Goal: Information Seeking & Learning: Learn about a topic

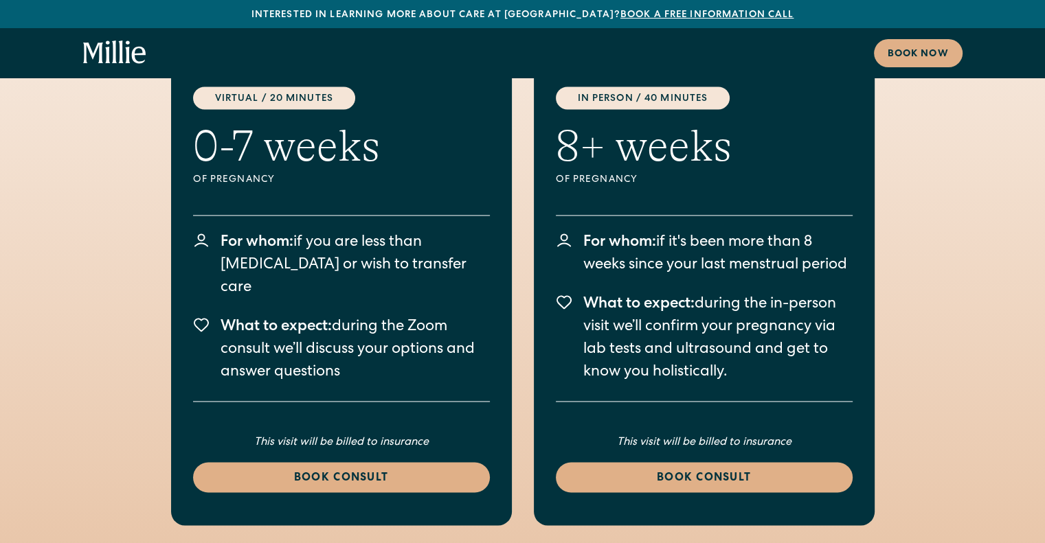
scroll to position [2267, 0]
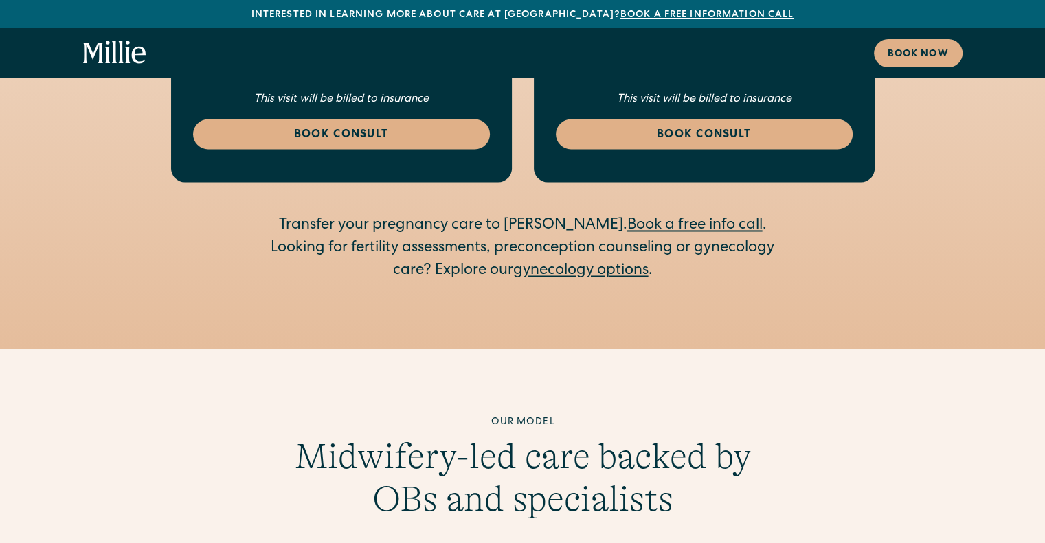
click at [561, 264] on link "gynecology options" at bounding box center [580, 271] width 135 height 15
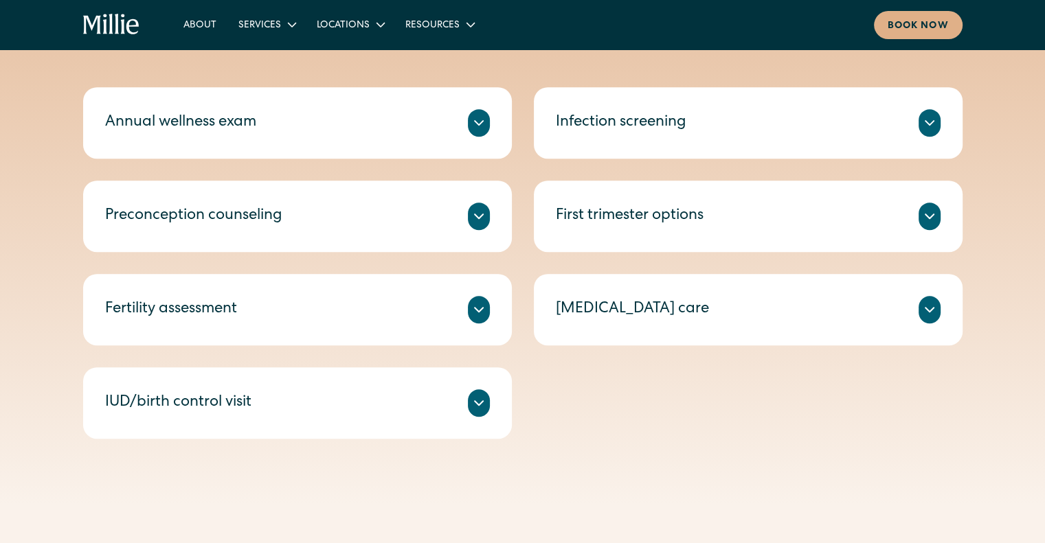
scroll to position [756, 0]
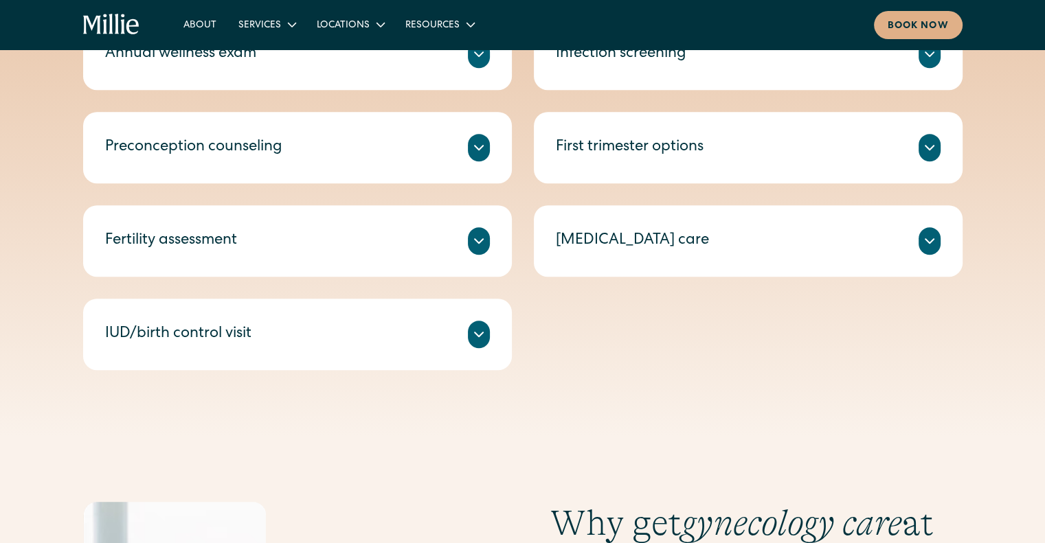
click at [477, 244] on icon at bounding box center [479, 241] width 16 height 16
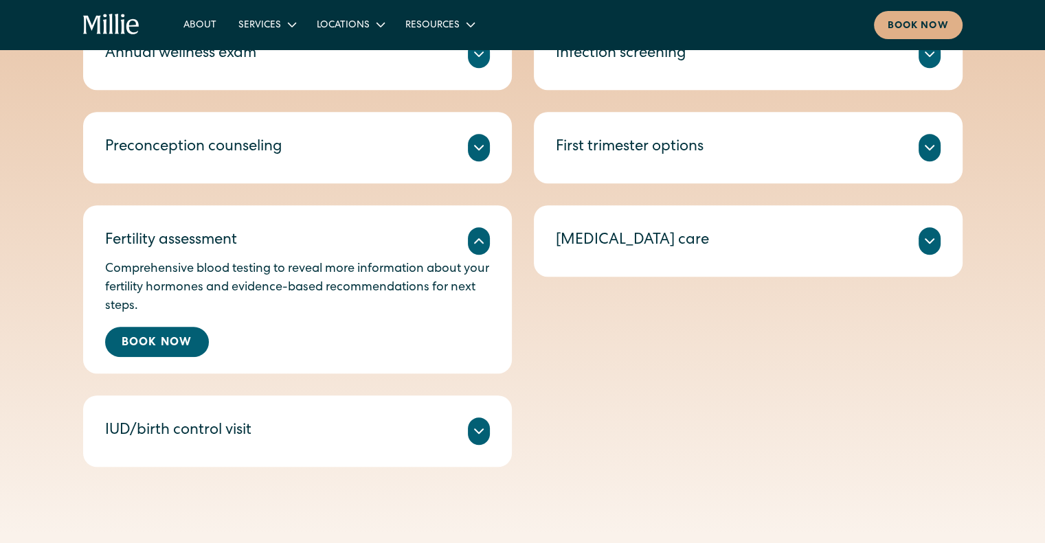
click at [477, 244] on icon at bounding box center [479, 241] width 16 height 16
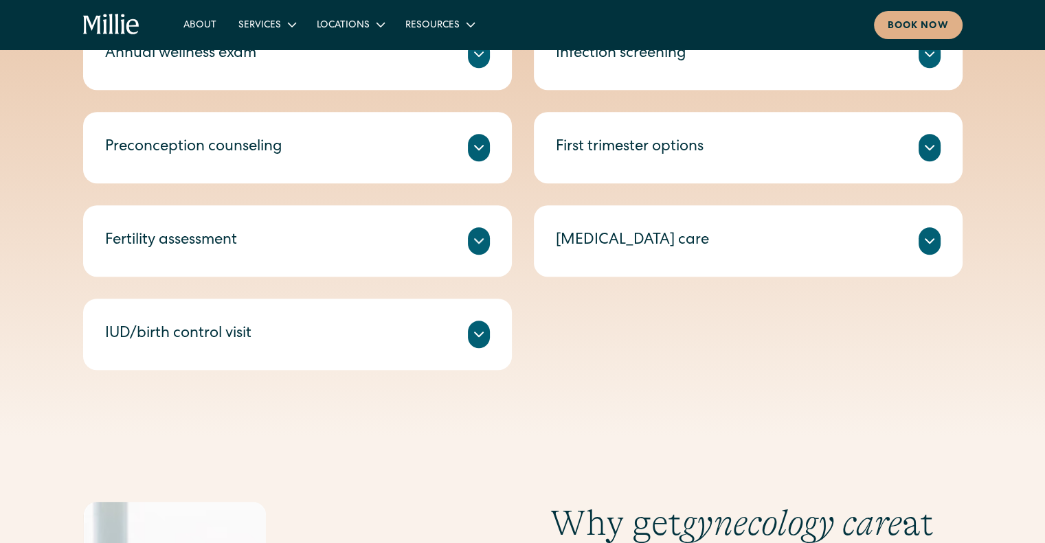
click at [460, 329] on div "IUD/birth control visit" at bounding box center [297, 334] width 385 height 27
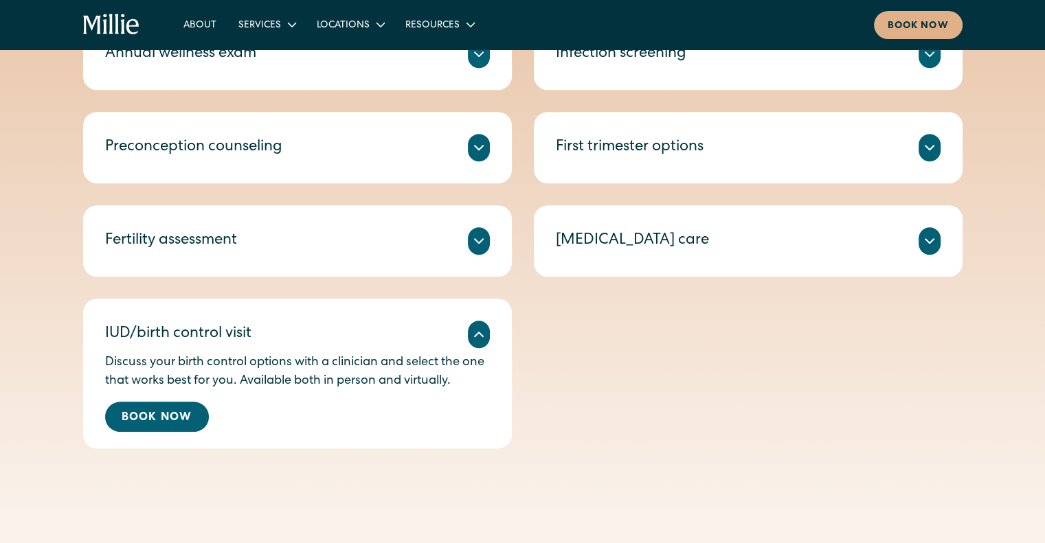
click at [474, 325] on div at bounding box center [479, 334] width 22 height 27
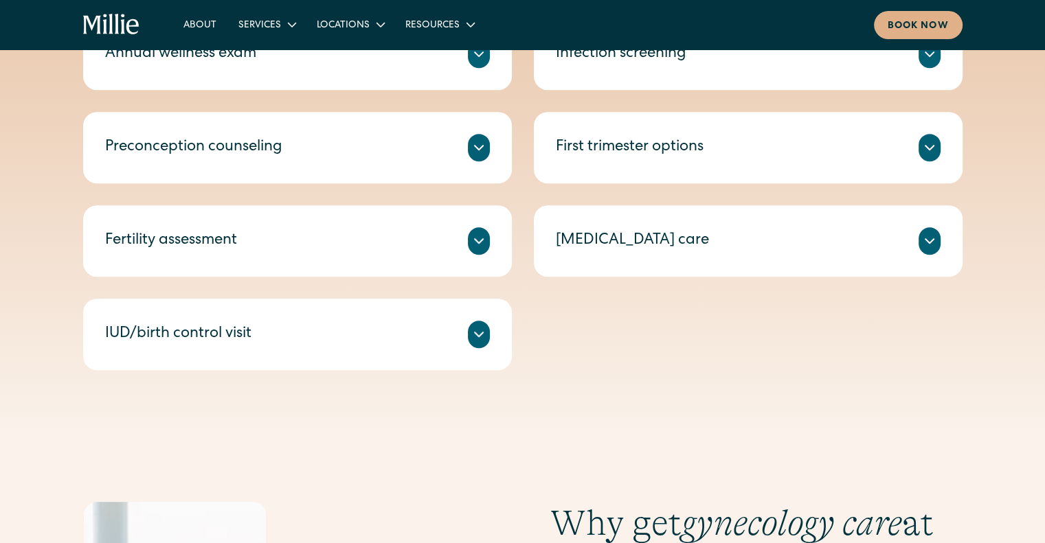
click at [611, 263] on div "Miscarriage care We provide immediate and compassionate clinical care for misca…" at bounding box center [748, 240] width 429 height 71
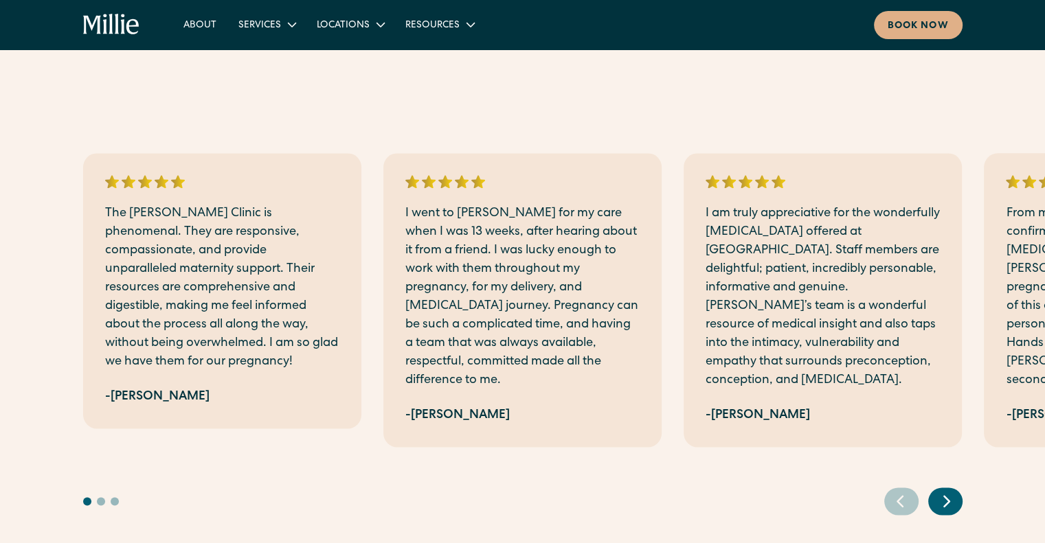
scroll to position [1717, 0]
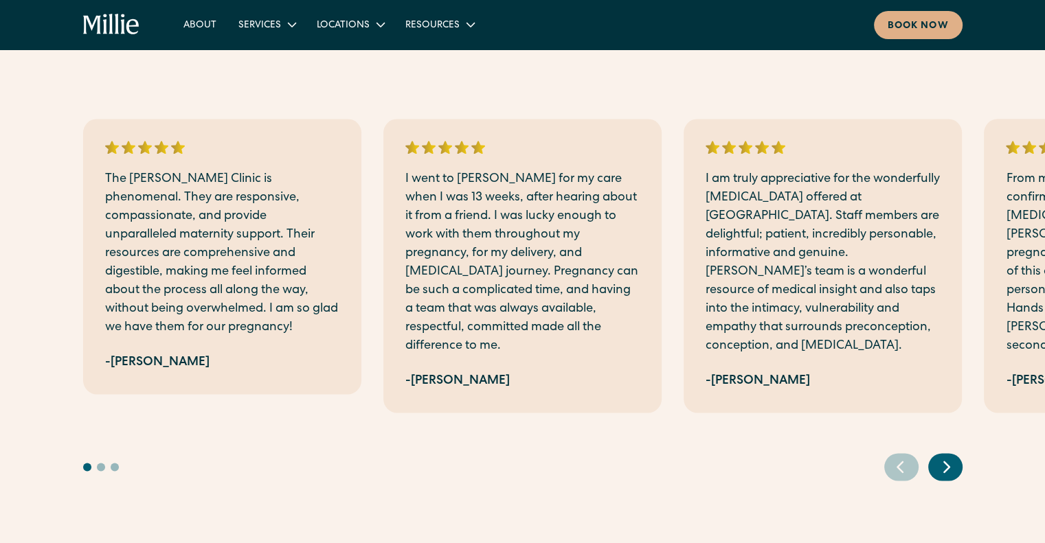
click at [944, 462] on icon "Next slide" at bounding box center [946, 467] width 5 height 10
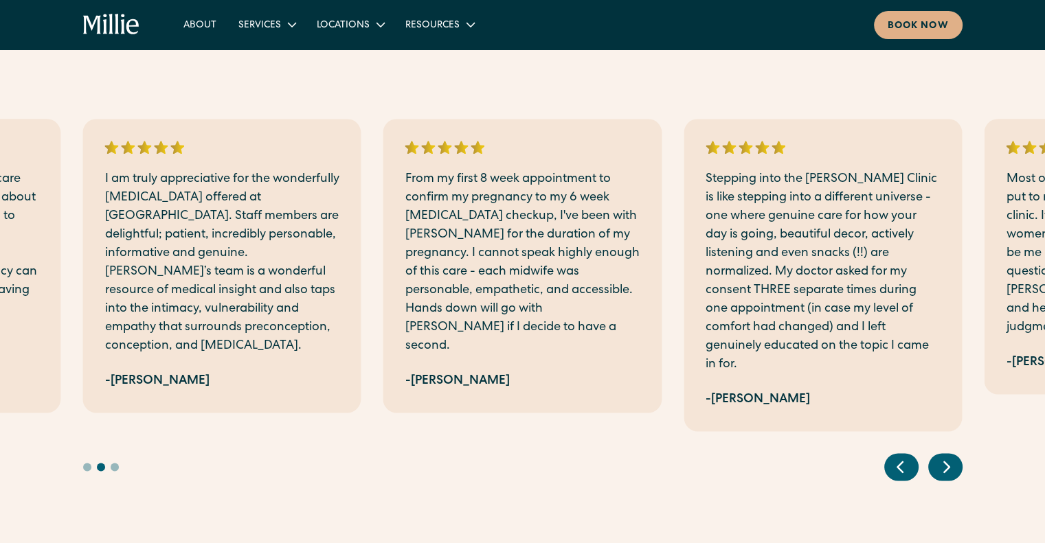
click at [944, 462] on icon "Next slide" at bounding box center [946, 467] width 5 height 10
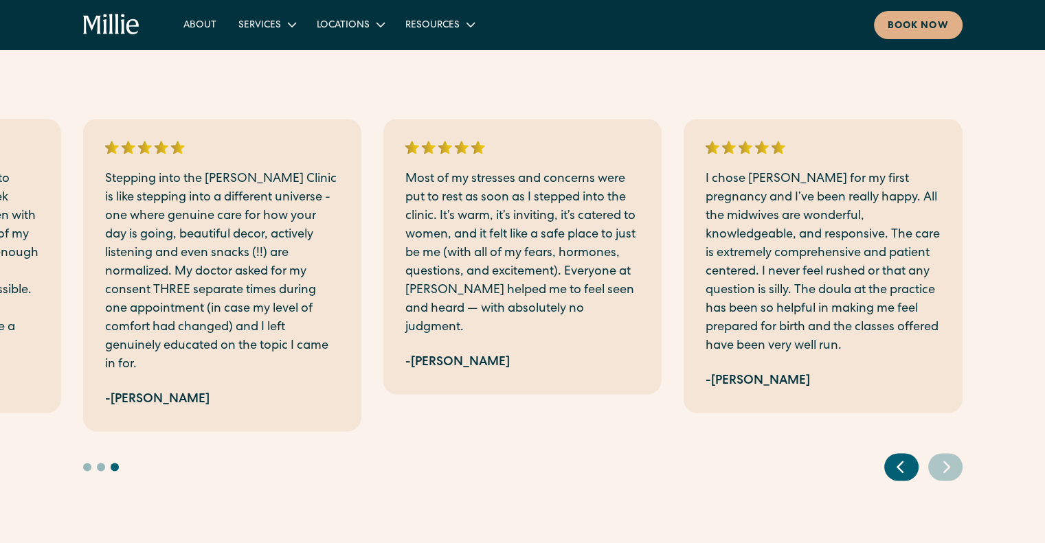
click at [944, 462] on icon "Next slide" at bounding box center [946, 467] width 5 height 10
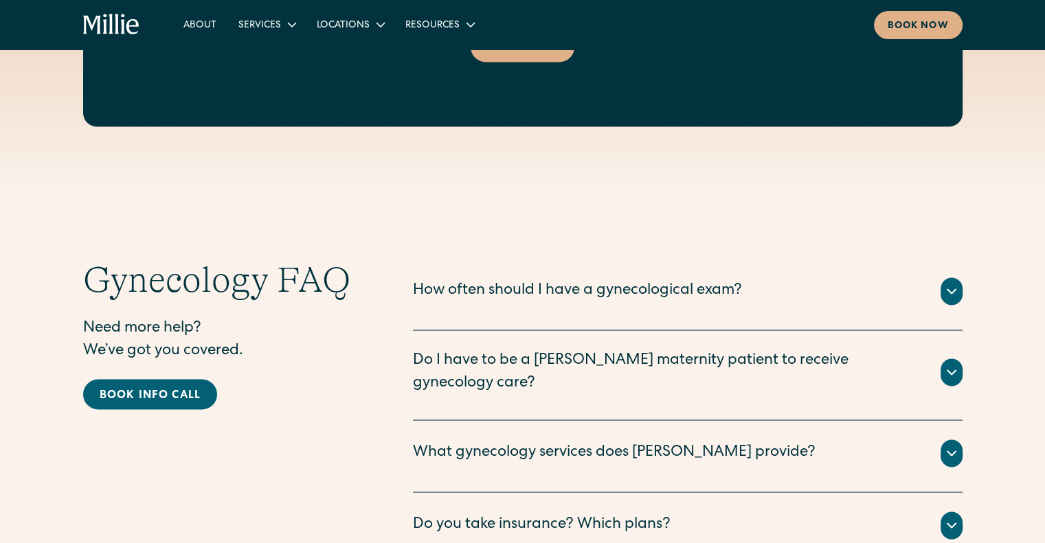
scroll to position [2542, 0]
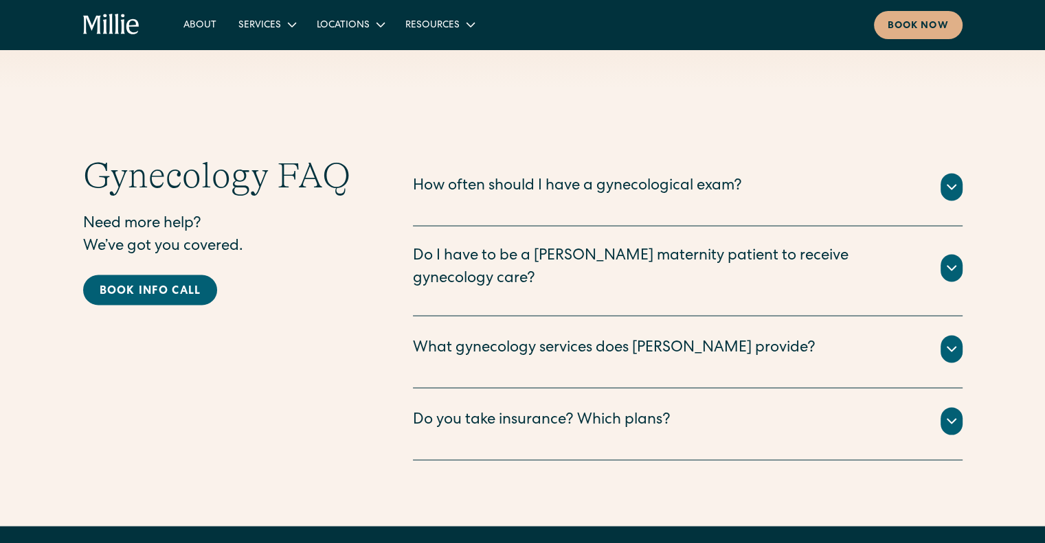
click at [694, 178] on div "How often should I have a gynecological exam?" at bounding box center [577, 186] width 329 height 23
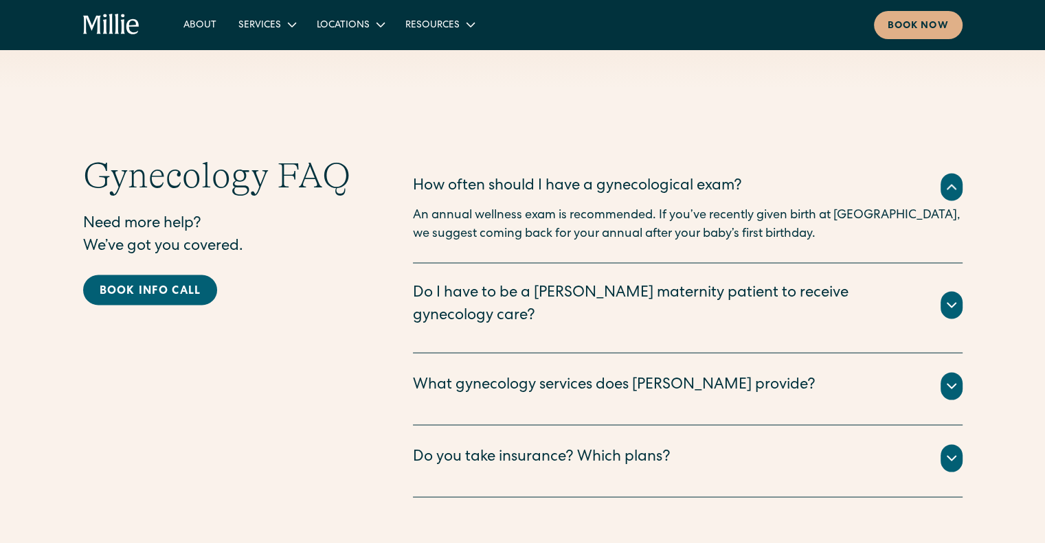
click at [702, 178] on div "How often should I have a gynecological exam?" at bounding box center [577, 186] width 329 height 23
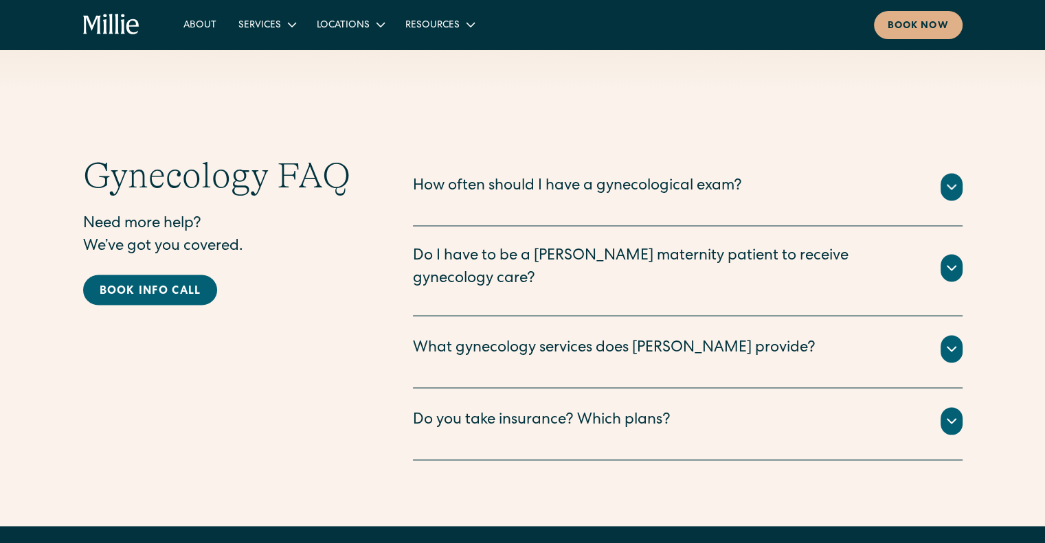
click at [686, 247] on div "Do I have to be a Millie maternity patient to receive gynecology care?" at bounding box center [668, 267] width 511 height 45
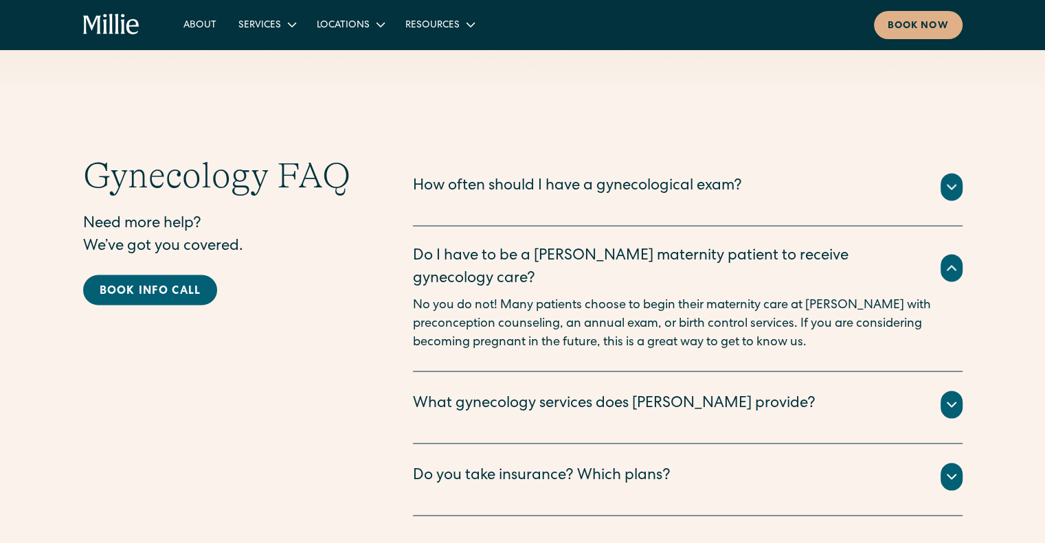
click at [626, 252] on div "Do I have to be a Millie maternity patient to receive gynecology care?" at bounding box center [668, 267] width 511 height 45
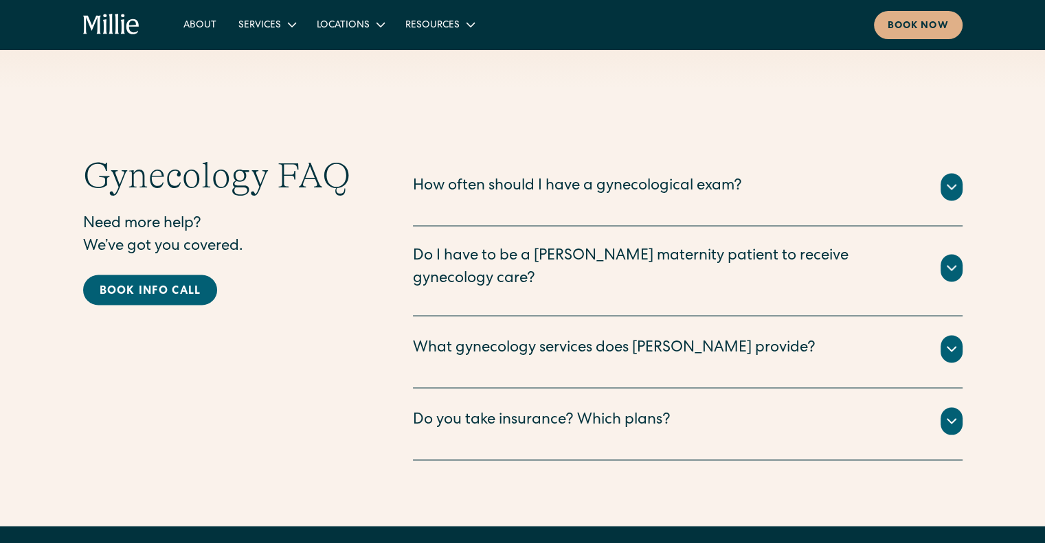
click at [592, 337] on div "What gynecology services does Millie provide?" at bounding box center [614, 348] width 403 height 23
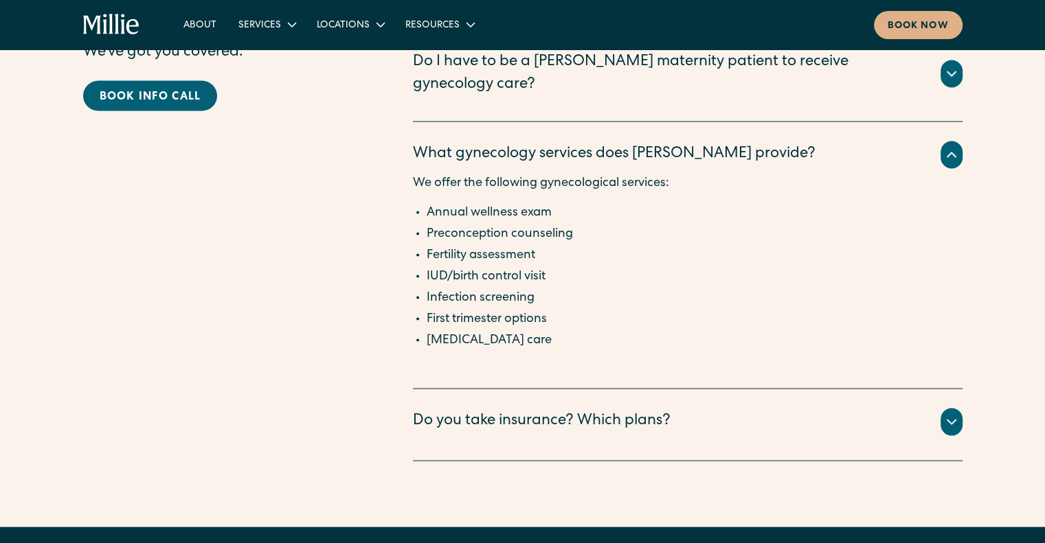
scroll to position [2748, 0]
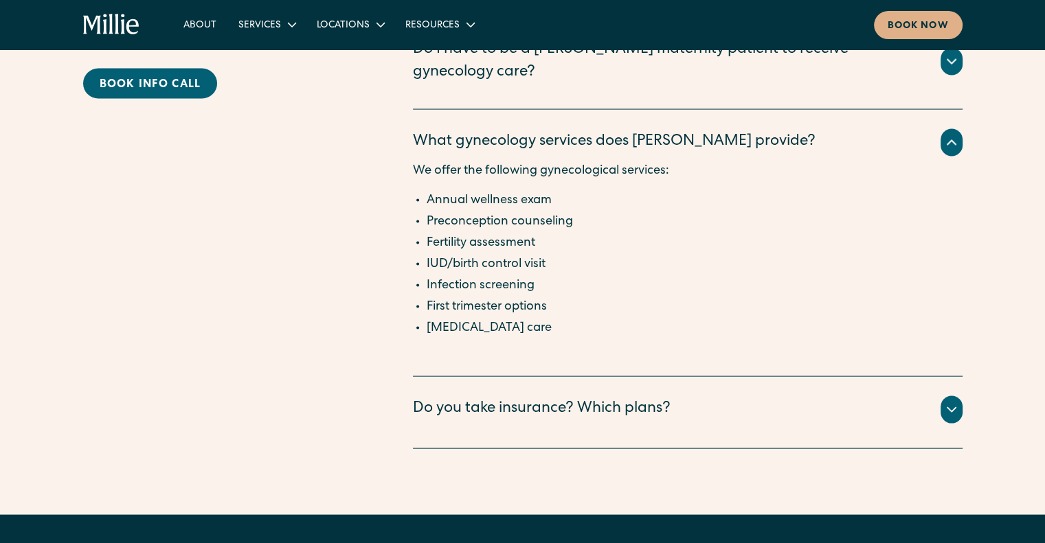
click at [593, 398] on div "Do you take insurance? Which plans?" at bounding box center [542, 409] width 258 height 23
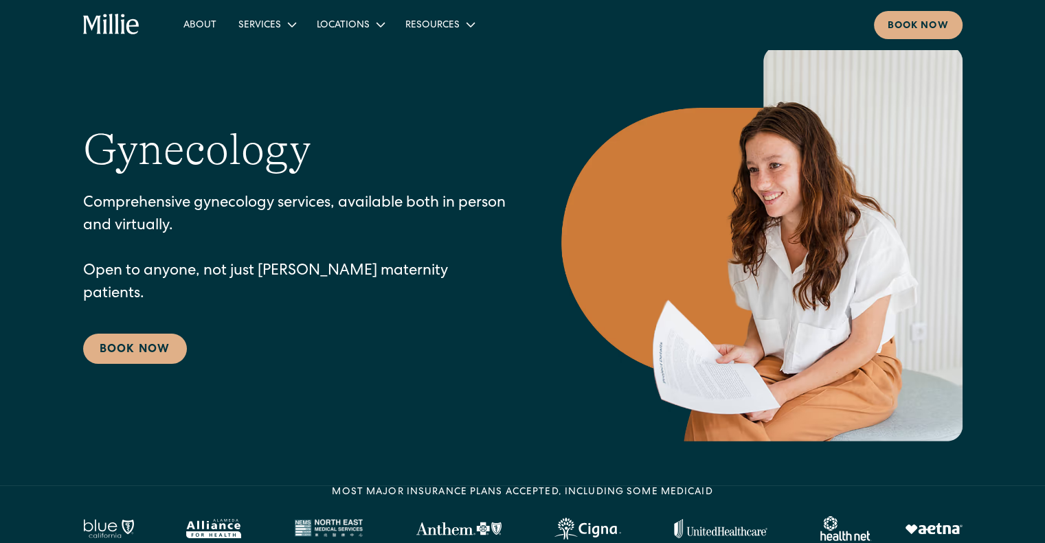
scroll to position [0, 0]
